Goal: Information Seeking & Learning: Understand process/instructions

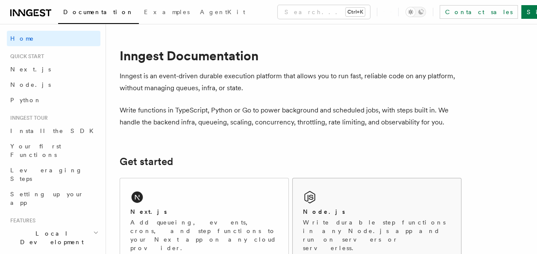
click at [356, 182] on div "Node.js Write durable step functions in any Node.js app and run on servers or s…" at bounding box center [377, 220] width 168 height 84
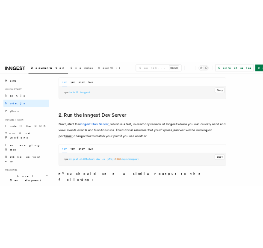
scroll to position [599, 0]
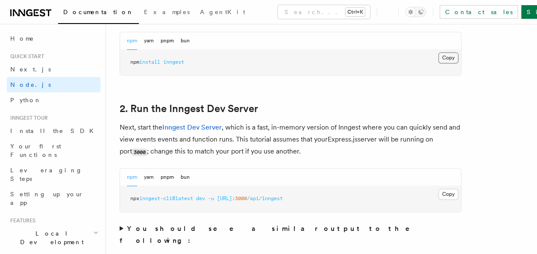
click at [448, 57] on button "Copy Copied" at bounding box center [449, 57] width 20 height 11
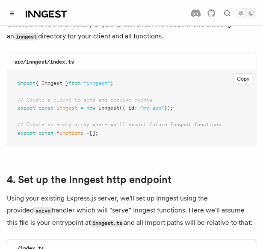
scroll to position [1181, 0]
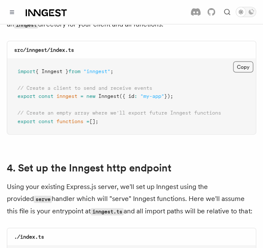
click at [245, 61] on button "Copy Copied" at bounding box center [243, 66] width 20 height 11
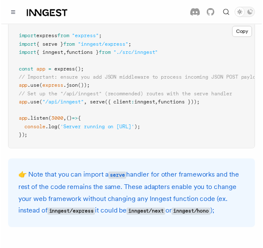
scroll to position [1404, 0]
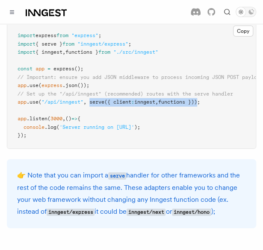
drag, startPoint x: 91, startPoint y: 89, endPoint x: 206, endPoint y: 91, distance: 115.0
click at [200, 99] on span "app .use ( "/api/inngest" , serve ({ client : inngest , functions }));" at bounding box center [109, 102] width 183 height 6
copy span "serve ({ client : inngest , functions })"
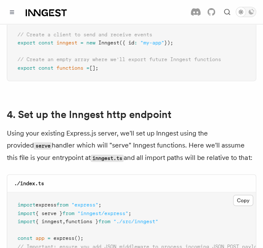
scroll to position [1235, 0]
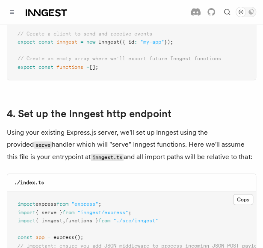
click at [18, 209] on span "import" at bounding box center [27, 212] width 18 height 6
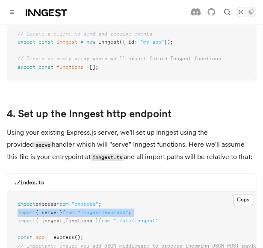
drag, startPoint x: 18, startPoint y: 199, endPoint x: 141, endPoint y: 200, distance: 123.1
copy code "import { serve } from "inngest/express" ;"
